Goal: Use online tool/utility

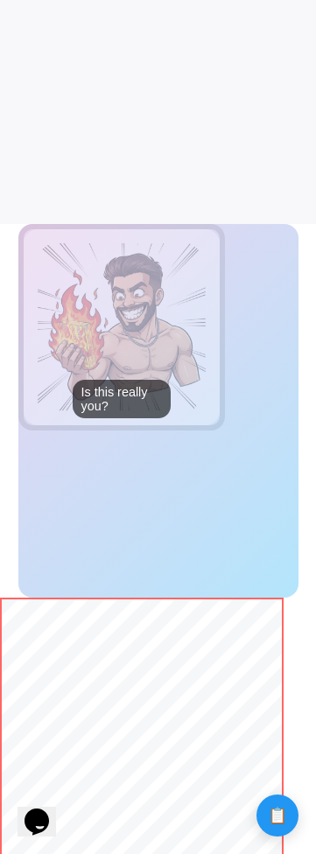
scroll to position [637, 0]
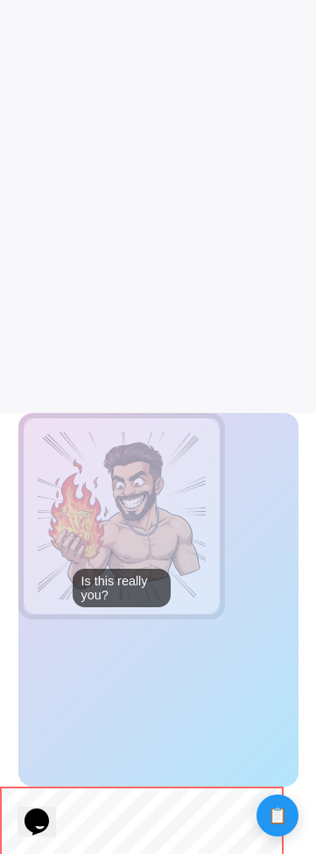
scroll to position [549, 0]
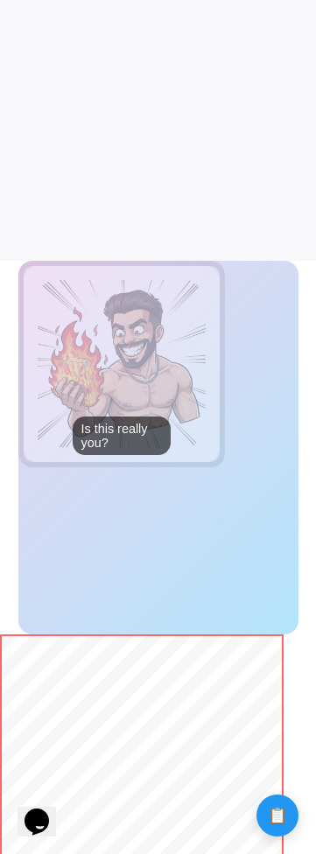
scroll to position [595, 0]
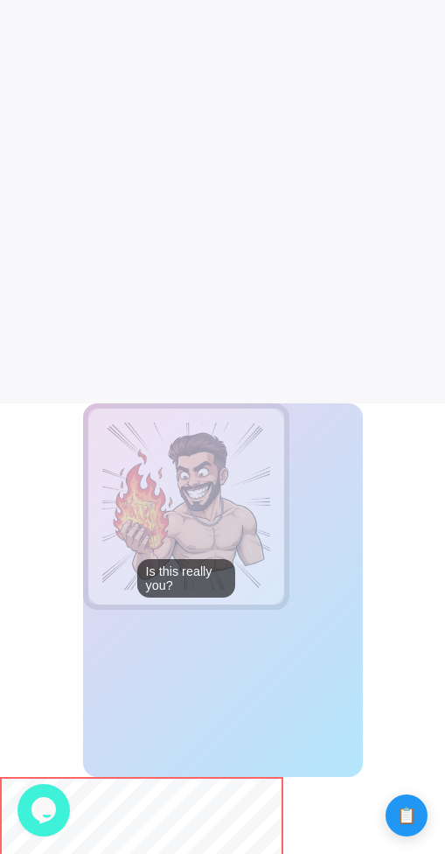
scroll to position [856, 0]
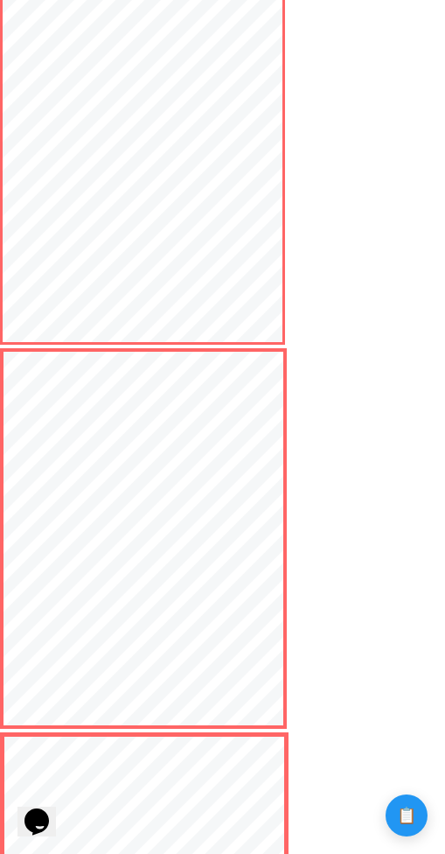
scroll to position [2277, 0]
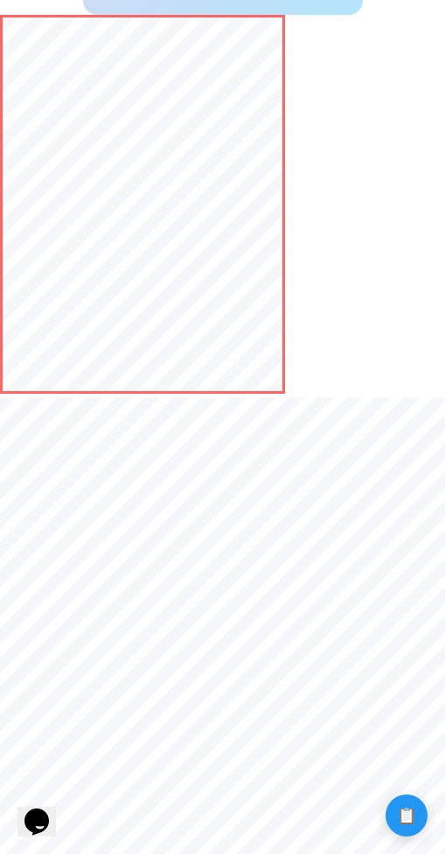
scroll to position [2259, 0]
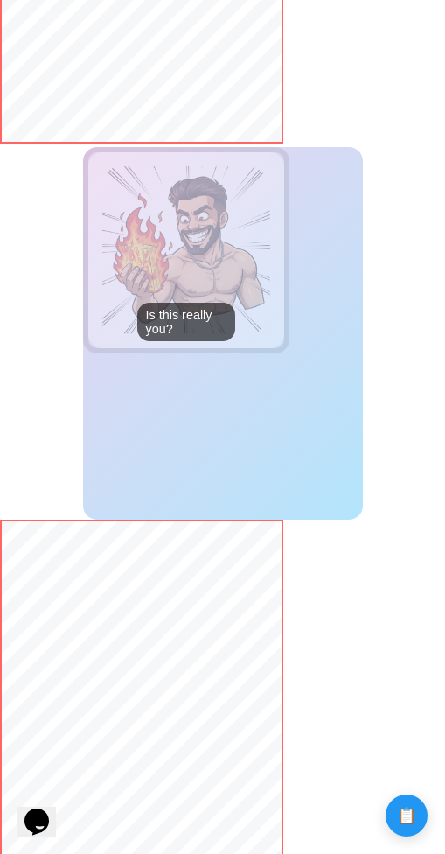
scroll to position [1343, 0]
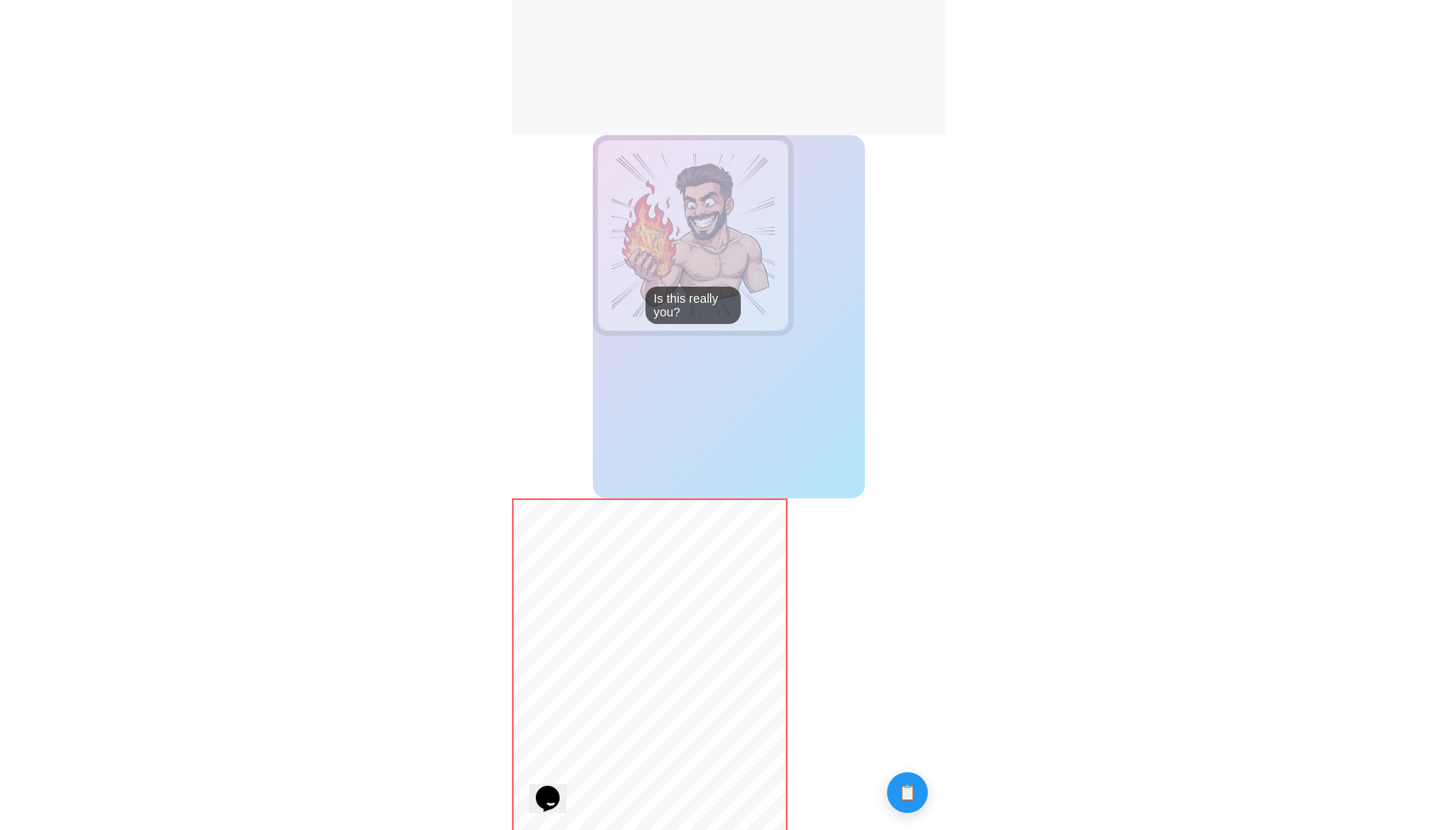
scroll to position [696, 0]
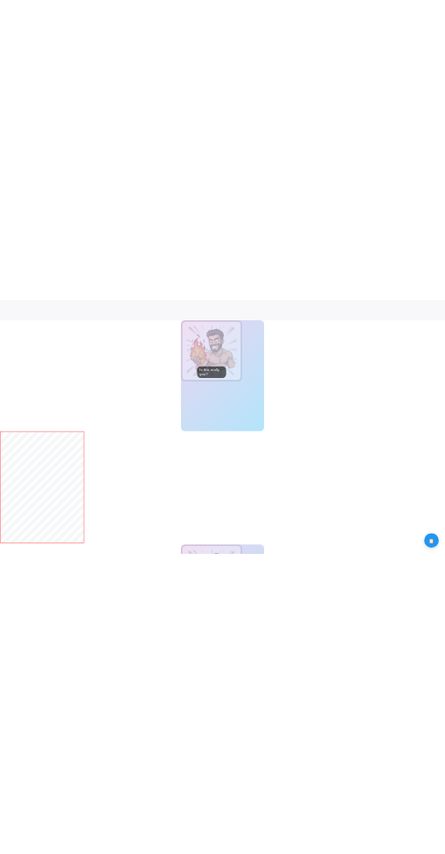
scroll to position [719, 0]
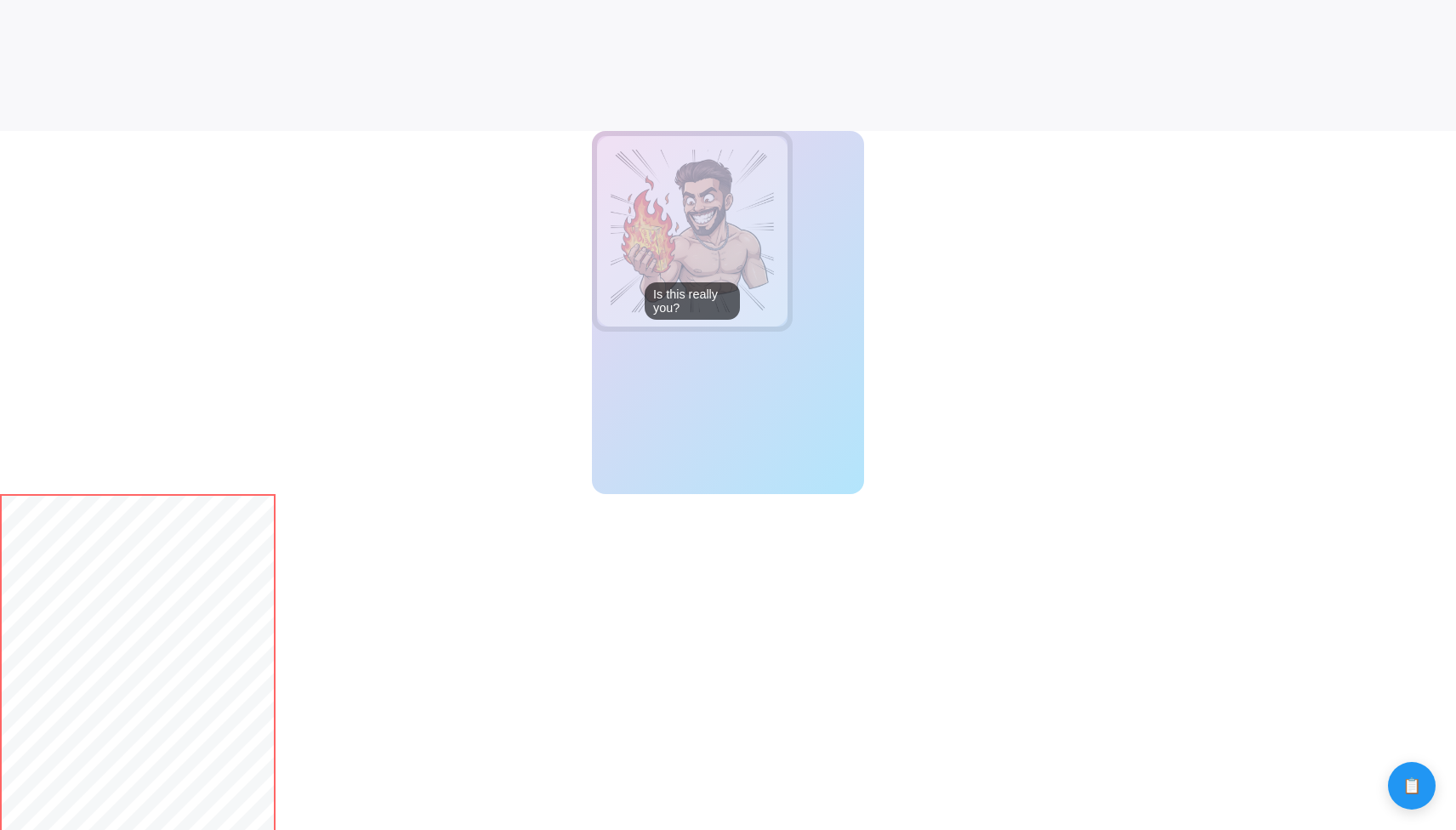
click at [278, 545] on body "Calculate distance! Calculate distance!" at bounding box center [728, 449] width 1456 height 2297
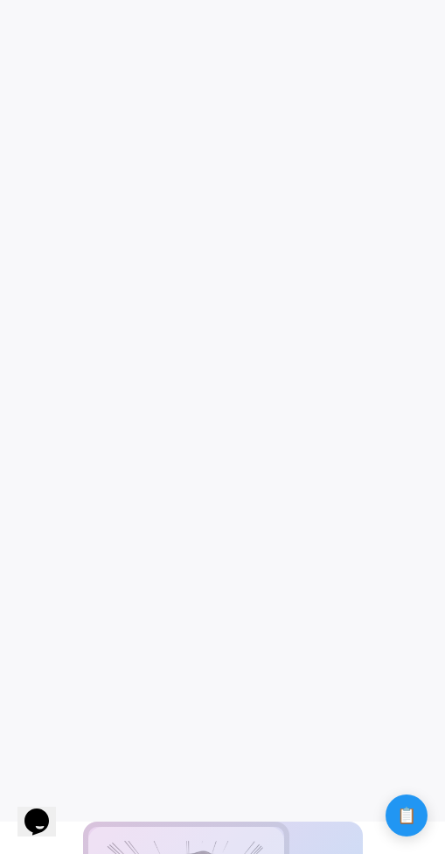
scroll to position [0, 0]
